Goal: Task Accomplishment & Management: Complete application form

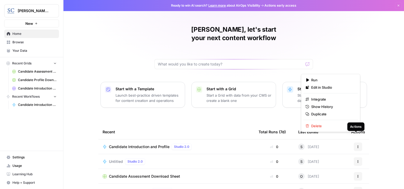
click at [354, 143] on button "Actions" at bounding box center [358, 147] width 8 height 8
click at [318, 79] on span "Run" at bounding box center [332, 79] width 42 height 5
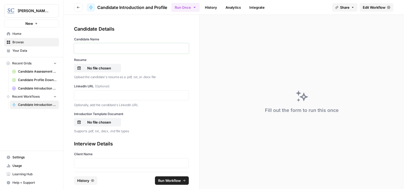
click at [129, 48] on p at bounding box center [131, 48] width 108 height 5
click at [92, 94] on p at bounding box center [131, 95] width 108 height 5
click at [100, 46] on p at bounding box center [131, 48] width 108 height 5
click at [99, 67] on p "No file chosen" at bounding box center [99, 68] width 34 height 5
click at [106, 123] on p "No file chosen" at bounding box center [99, 122] width 34 height 5
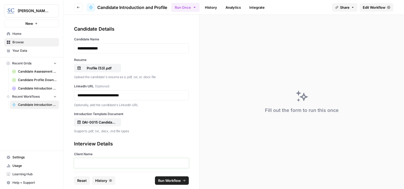
click at [126, 163] on p at bounding box center [131, 163] width 108 height 5
click at [339, 55] on div "Fill out the form to run this once" at bounding box center [301, 102] width 204 height 174
click at [94, 162] on p at bounding box center [131, 163] width 108 height 5
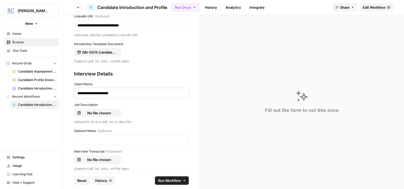
scroll to position [79, 0]
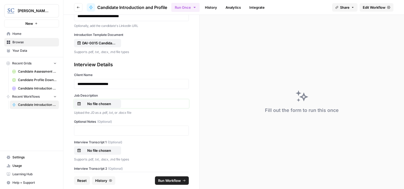
click at [101, 103] on p "No file chosen" at bounding box center [99, 103] width 34 height 5
click at [170, 180] on span "Run Workflow" at bounding box center [169, 180] width 23 height 5
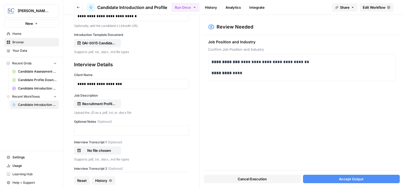
click at [368, 182] on button "Accept Output" at bounding box center [351, 179] width 97 height 8
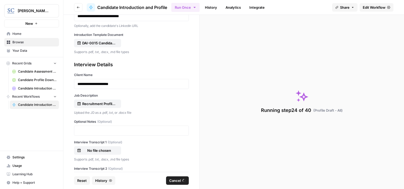
click at [331, 43] on div "Running step 24 of 40 ( Profile Draft - All )" at bounding box center [301, 102] width 204 height 174
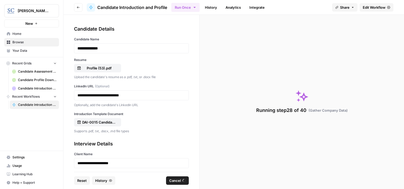
scroll to position [79, 0]
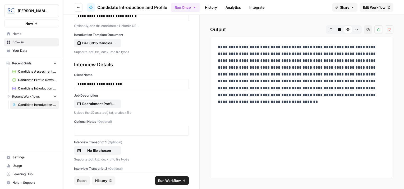
click at [330, 31] on icon "button" at bounding box center [330, 29] width 3 height 3
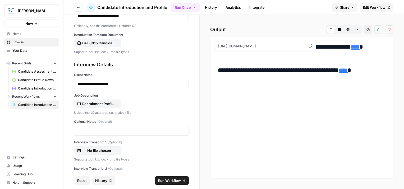
click at [350, 50] on link "****" at bounding box center [354, 47] width 9 height 6
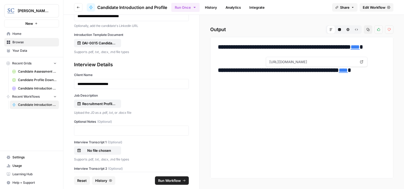
click at [347, 69] on link "****" at bounding box center [342, 70] width 9 height 6
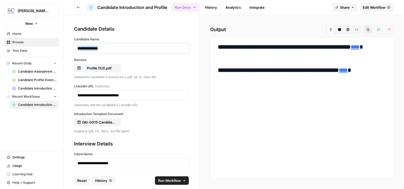
drag, startPoint x: 103, startPoint y: 48, endPoint x: 72, endPoint y: 48, distance: 30.6
click at [72, 48] on div "**********" at bounding box center [131, 93] width 136 height 157
click at [100, 69] on p "Profile (53).pdf" at bounding box center [99, 68] width 34 height 5
drag, startPoint x: 135, startPoint y: 94, endPoint x: 74, endPoint y: 92, distance: 60.8
click at [74, 92] on div "**********" at bounding box center [131, 95] width 115 height 10
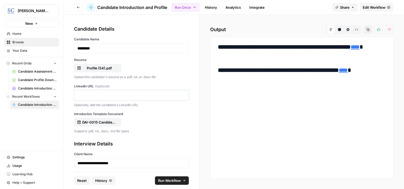
click at [92, 94] on p at bounding box center [131, 95] width 108 height 5
drag, startPoint x: 124, startPoint y: 97, endPoint x: 63, endPoint y: 95, distance: 60.6
click at [63, 95] on div "**********" at bounding box center [202, 94] width 404 height 189
click at [88, 94] on p at bounding box center [131, 95] width 108 height 5
click at [147, 113] on label "Introduction Template Document" at bounding box center [131, 114] width 115 height 5
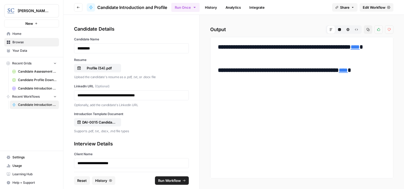
click at [0, 0] on input "Introduction Template Document" at bounding box center [0, 0] width 0 height 0
click at [175, 179] on span "Run Workflow" at bounding box center [169, 180] width 23 height 5
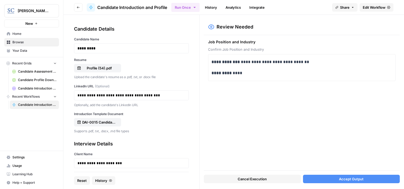
click at [346, 181] on span "Accept Output" at bounding box center [351, 178] width 25 height 5
